Goal: Task Accomplishment & Management: Complete application form

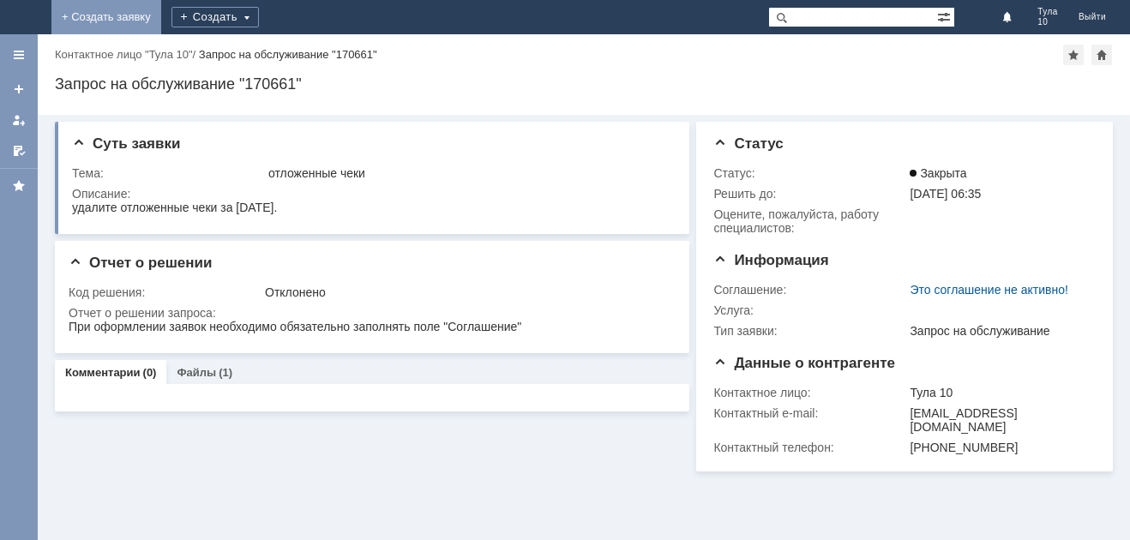
click at [161, 15] on link "+ Создать заявку" at bounding box center [106, 17] width 110 height 34
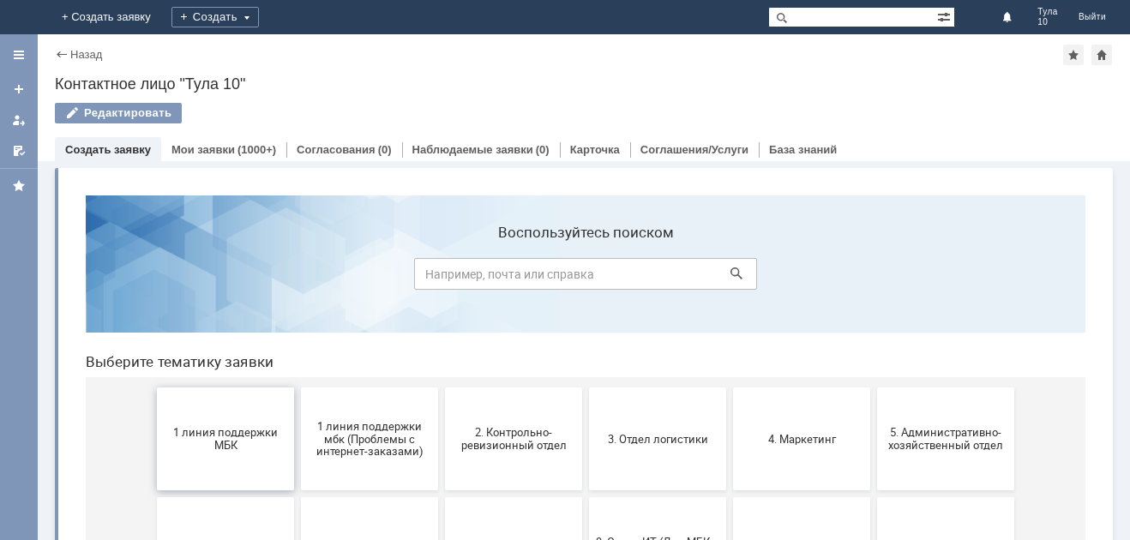
click at [232, 397] on button "1 линия поддержки МБК" at bounding box center [225, 438] width 137 height 103
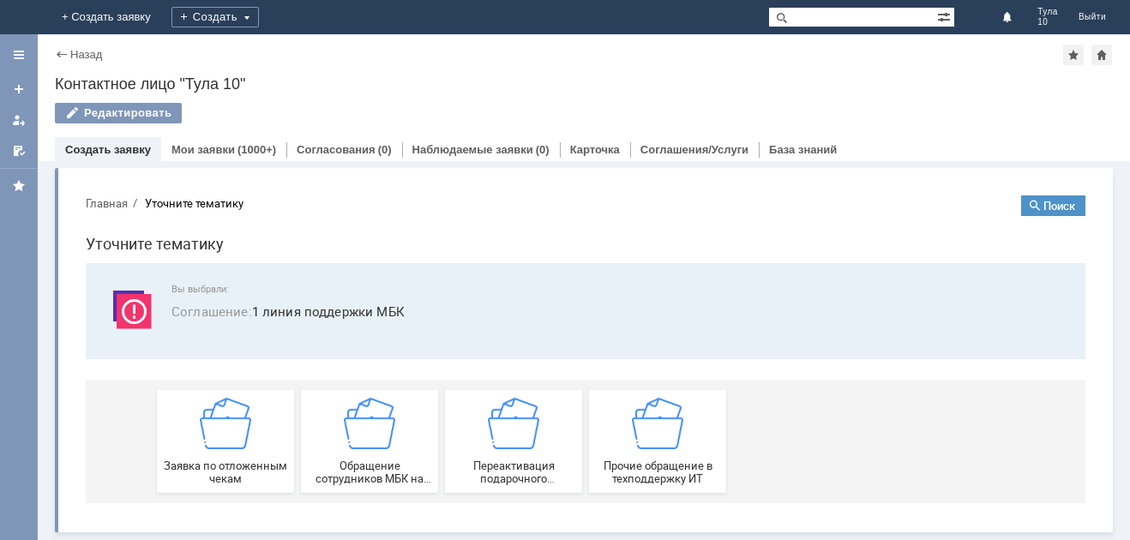
click at [237, 416] on img at bounding box center [225, 423] width 51 height 51
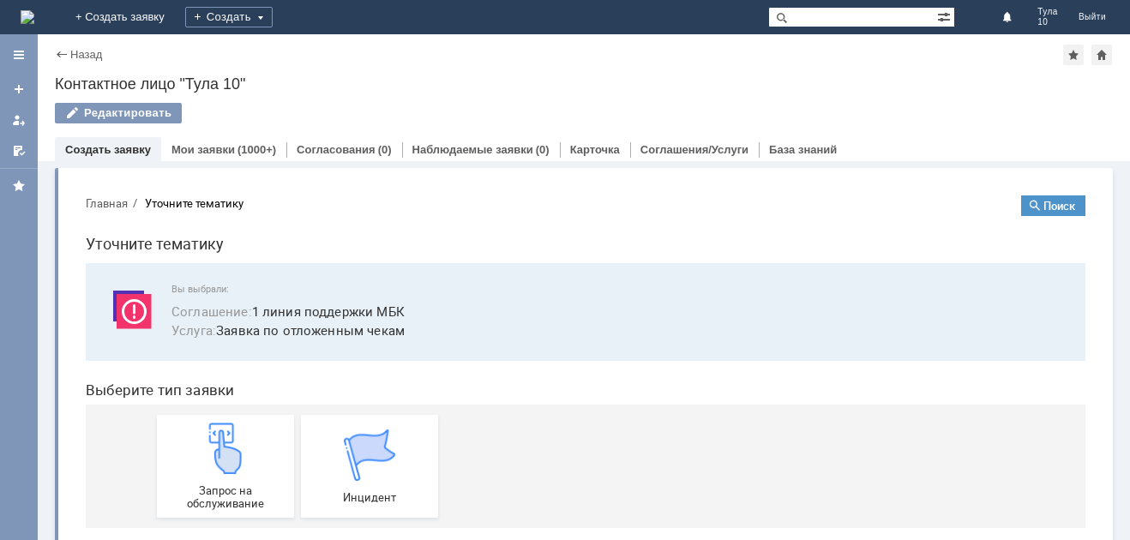
click at [237, 416] on link "Запрос на обслуживание" at bounding box center [225, 466] width 137 height 103
click at [227, 442] on img at bounding box center [225, 448] width 51 height 51
click at [224, 155] on link "Мои заявки" at bounding box center [202, 149] width 63 height 13
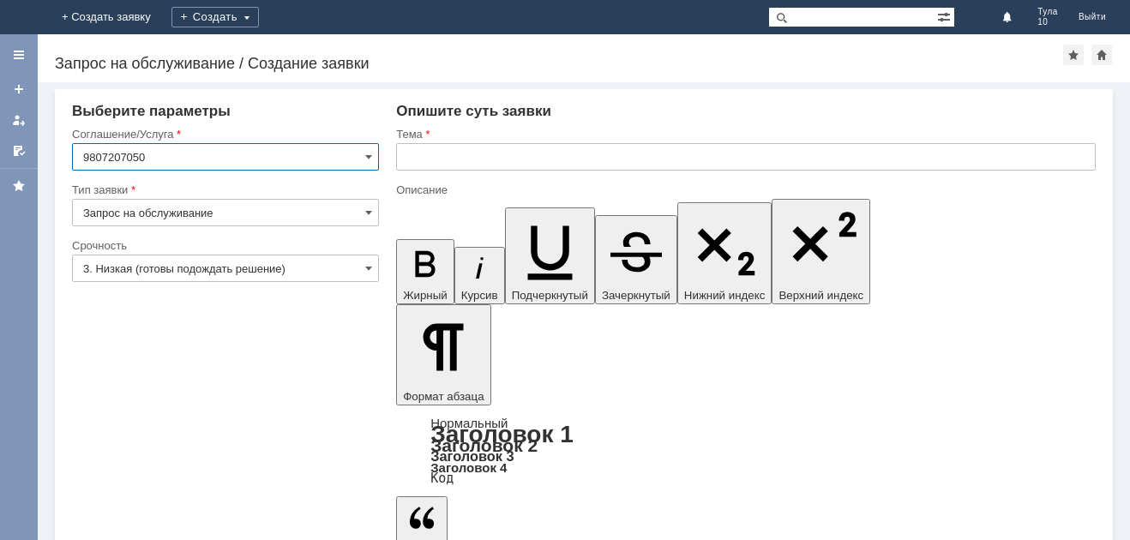
type input "9807207050"
click at [441, 154] on input "text" at bounding box center [745, 156] width 699 height 27
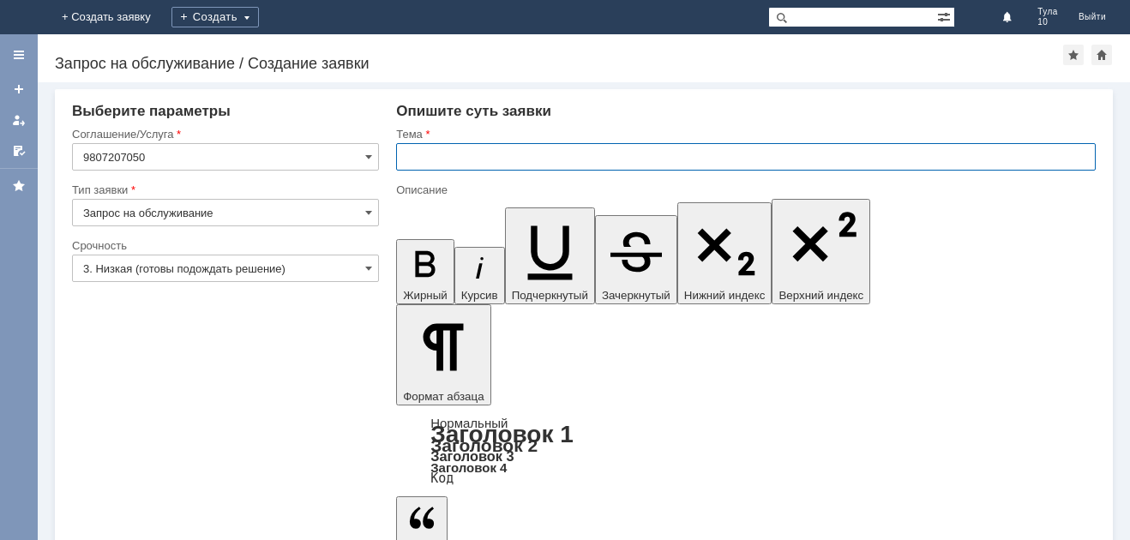
paste input "9807207050"
type input "9807207050"
click at [453, 154] on input "9807207050" at bounding box center [745, 156] width 699 height 27
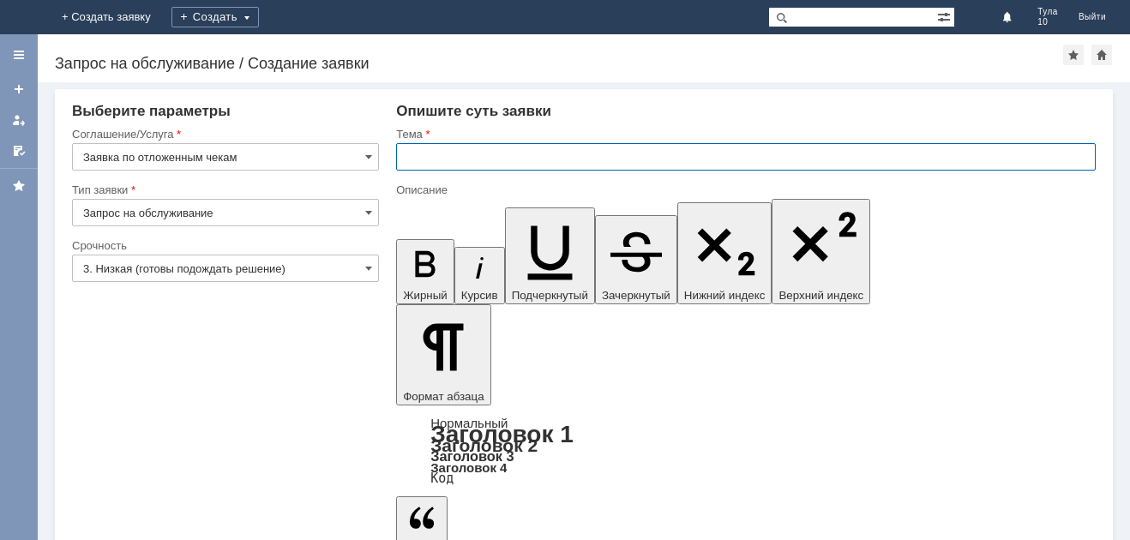
click at [472, 162] on input "text" at bounding box center [745, 156] width 699 height 27
paste input "Заявка по отложенным чекам"
type input "Заявка по отложенным чекам Тула 10"
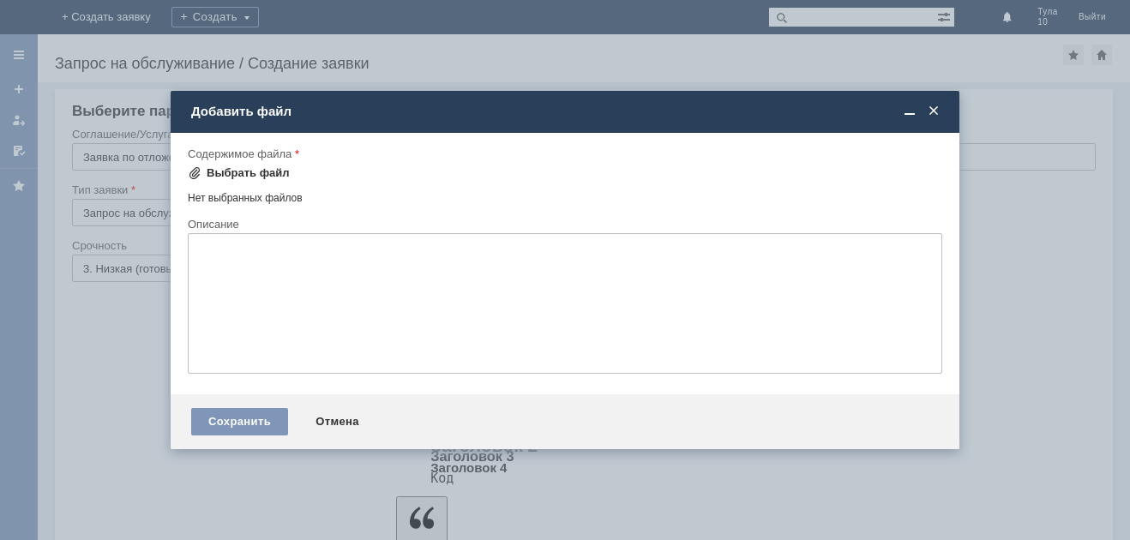
click at [259, 169] on div "Выбрать файл" at bounding box center [248, 173] width 83 height 14
click at [263, 171] on div "Выбрать файл" at bounding box center [248, 173] width 83 height 14
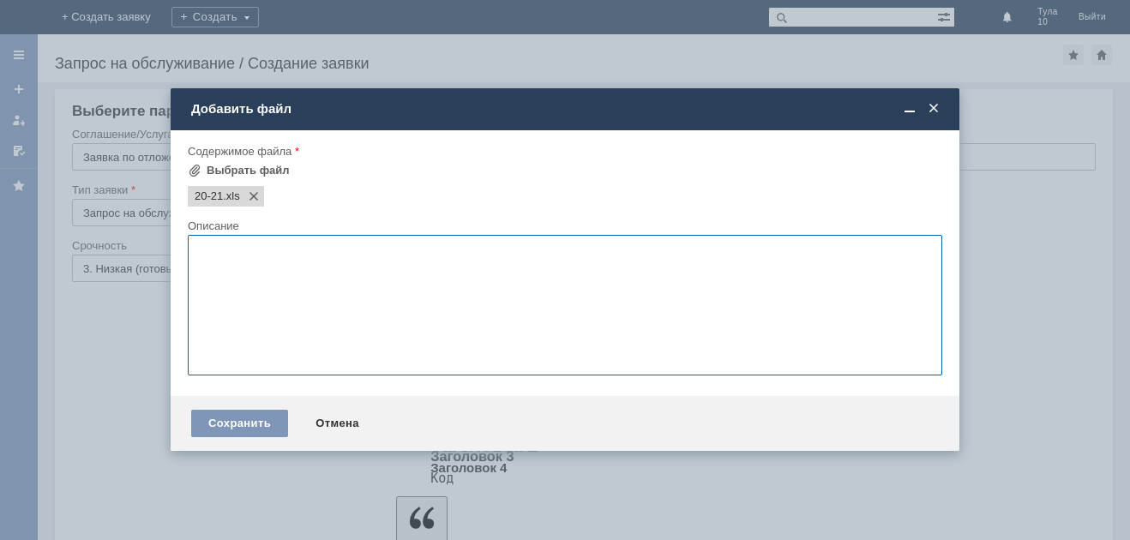
click at [286, 268] on textarea at bounding box center [565, 305] width 754 height 141
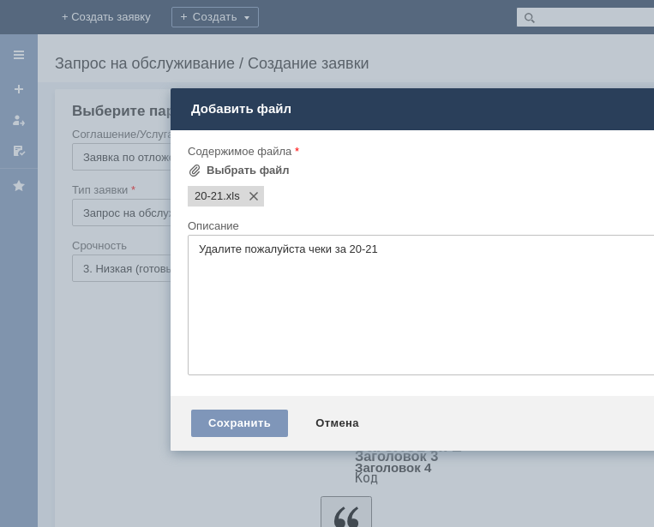
click at [302, 261] on textarea "Удалите пожалуйста чеки за 20-21" at bounding box center [565, 305] width 754 height 141
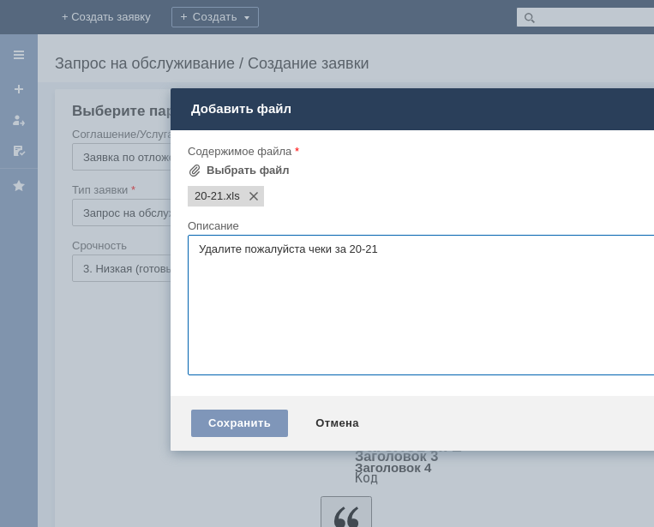
click at [408, 250] on textarea "Удалите пожалуйста чеки за 20-21" at bounding box center [565, 305] width 754 height 141
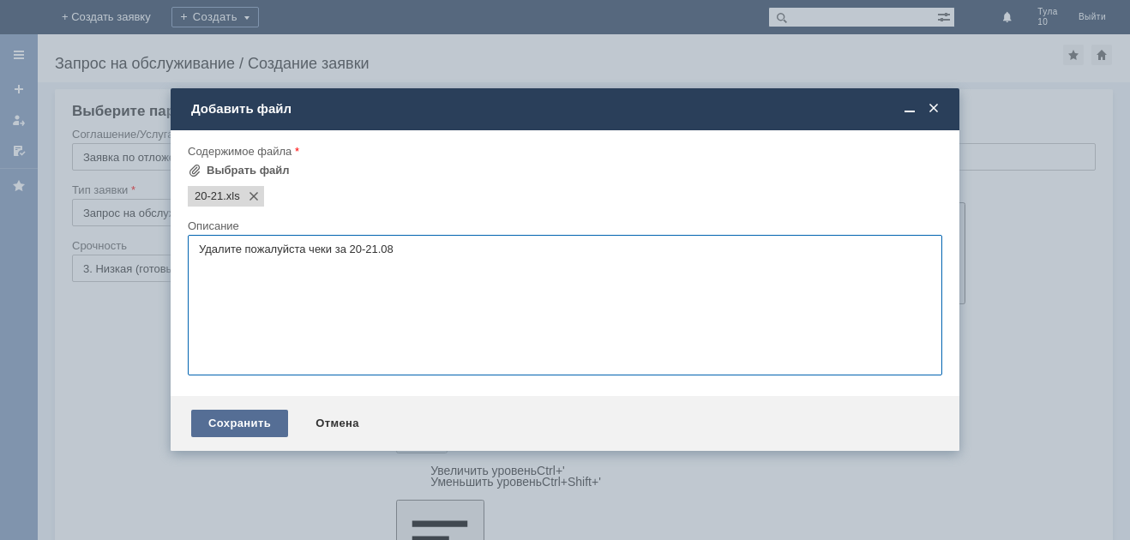
type textarea "Удалите пожалуйста чеки за 20-21.08"
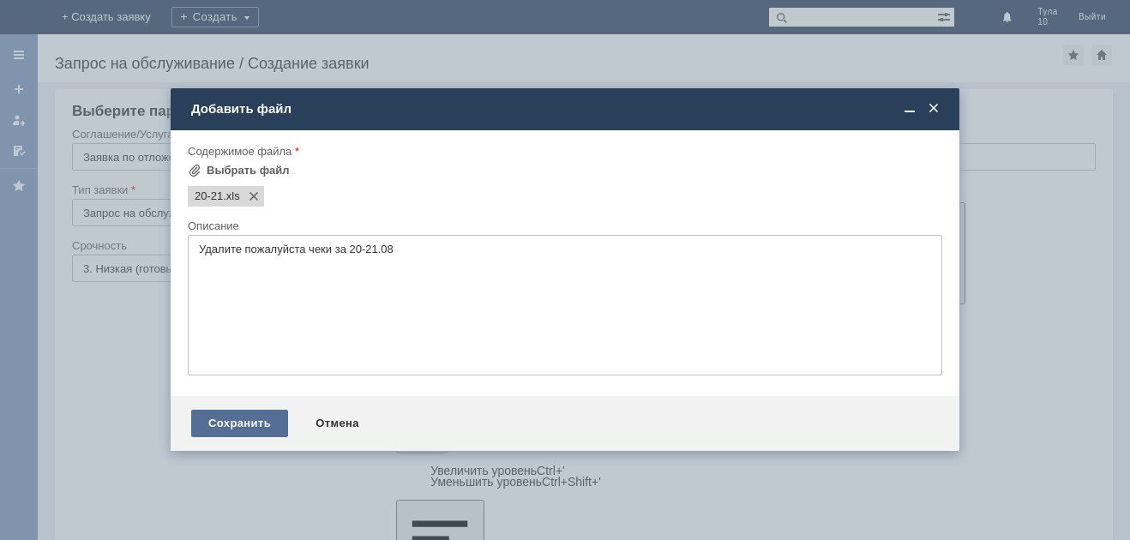
click at [276, 411] on div "Сохранить" at bounding box center [239, 423] width 97 height 27
